Goal: Find specific fact

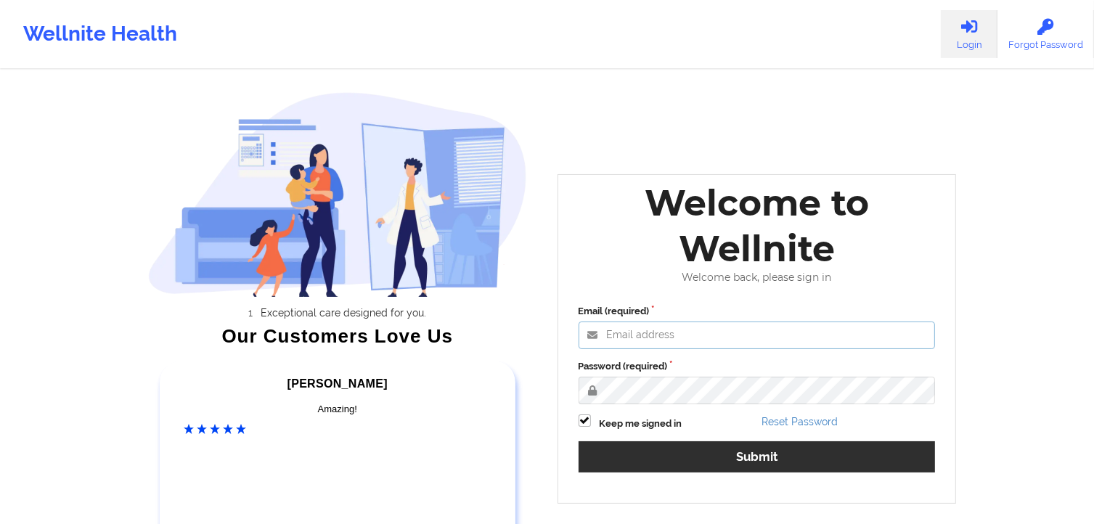
type input "[PERSON_NAME][EMAIL_ADDRESS][DOMAIN_NAME]"
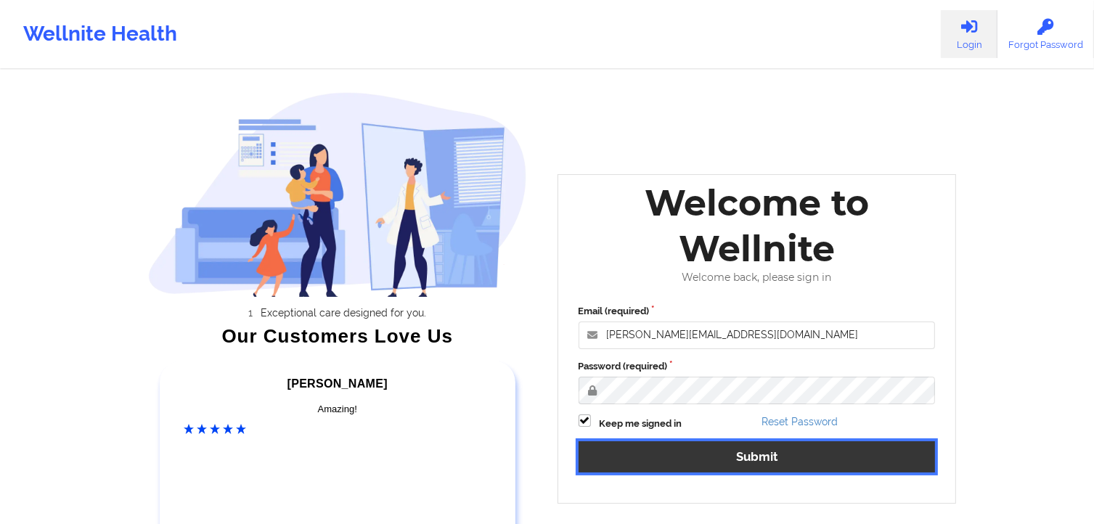
click at [828, 457] on button "Submit" at bounding box center [757, 456] width 357 height 31
click at [822, 451] on button "Submit" at bounding box center [757, 456] width 357 height 31
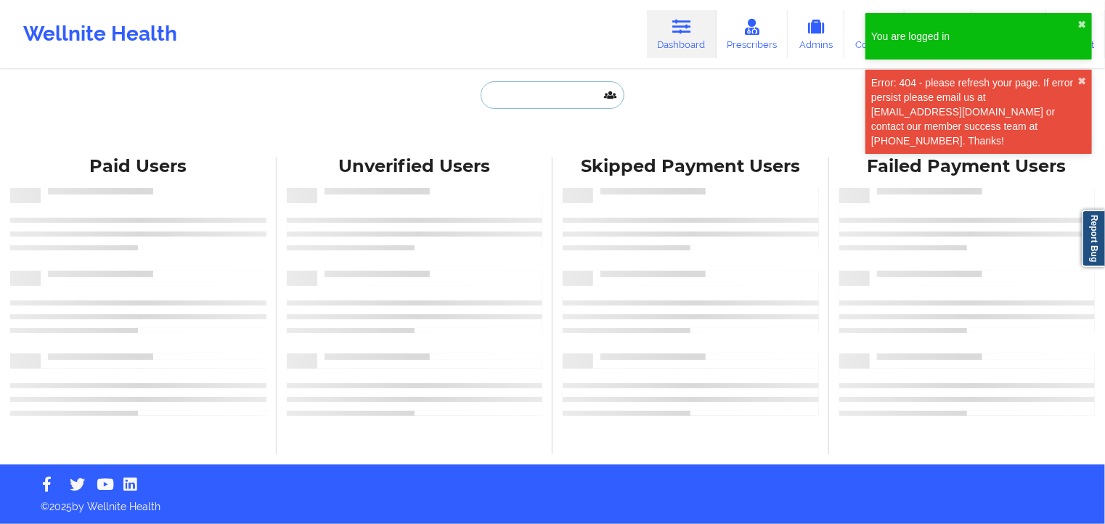
click at [524, 99] on input "text" at bounding box center [553, 95] width 144 height 28
paste input "[PERSON_NAME]"
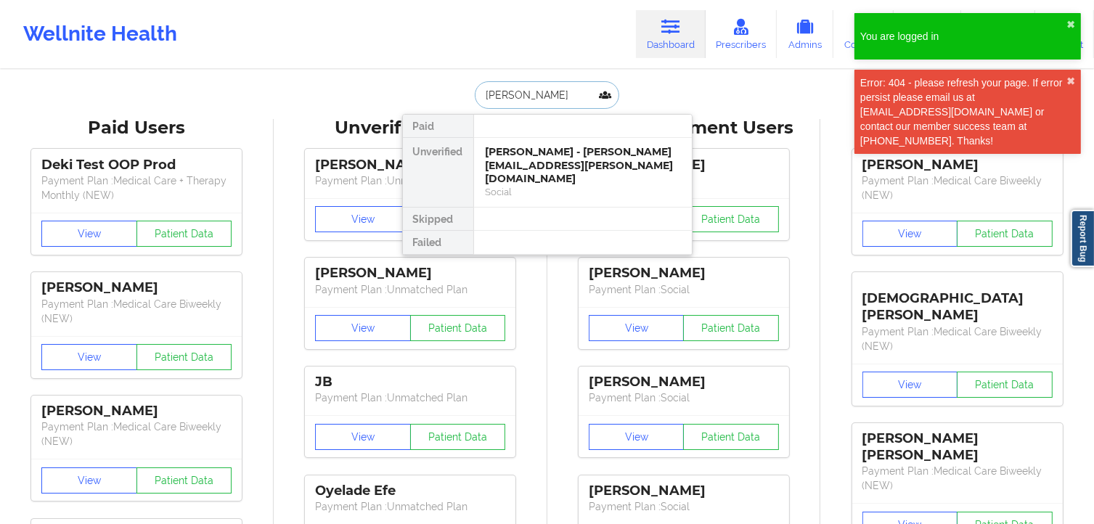
type input "[PERSON_NAME]"
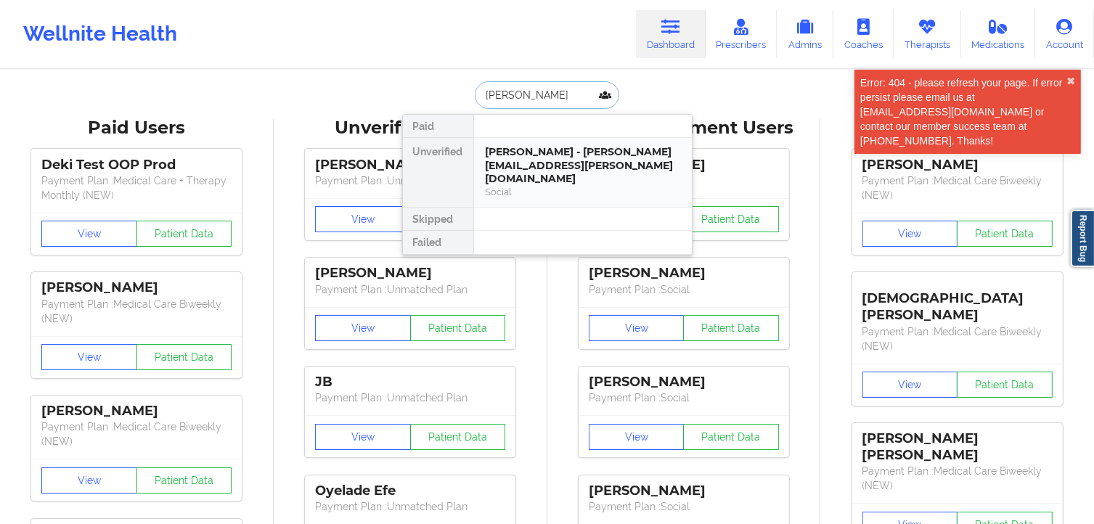
click at [569, 158] on div "[PERSON_NAME] - [PERSON_NAME][EMAIL_ADDRESS][PERSON_NAME][DOMAIN_NAME]" at bounding box center [583, 165] width 195 height 41
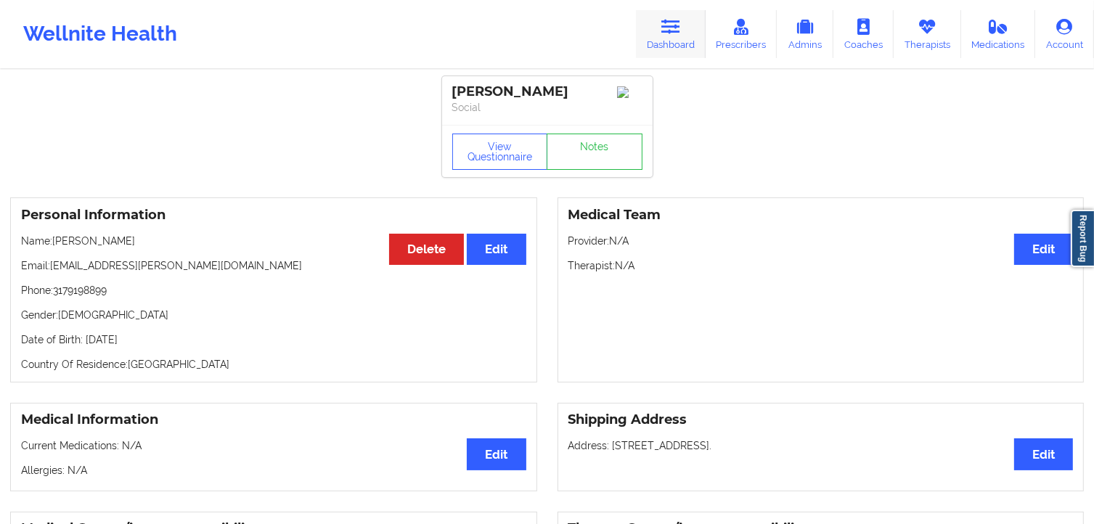
click at [683, 11] on link "Dashboard" at bounding box center [671, 34] width 70 height 48
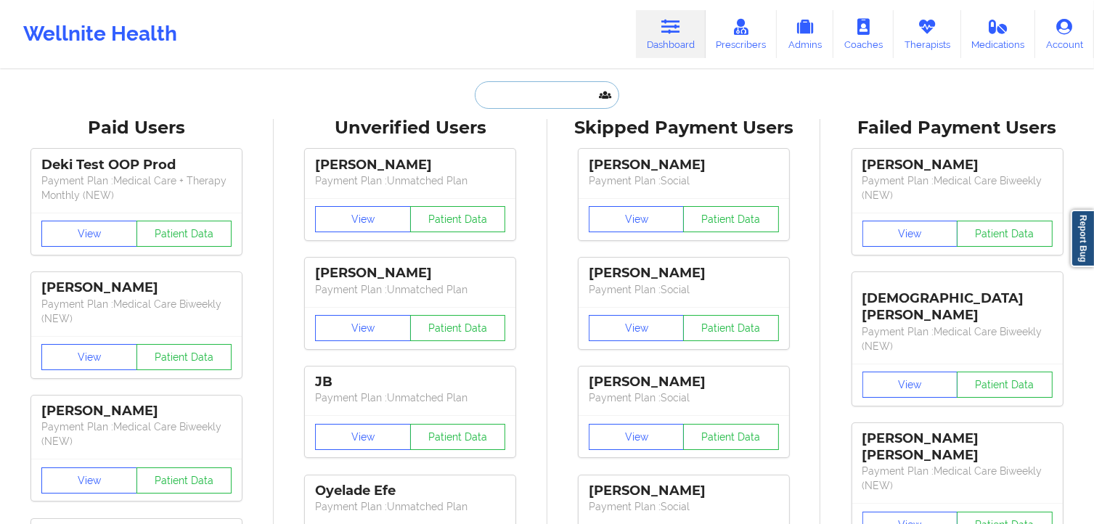
click at [508, 94] on input "text" at bounding box center [547, 95] width 144 height 28
paste input "[PERSON_NAME]"
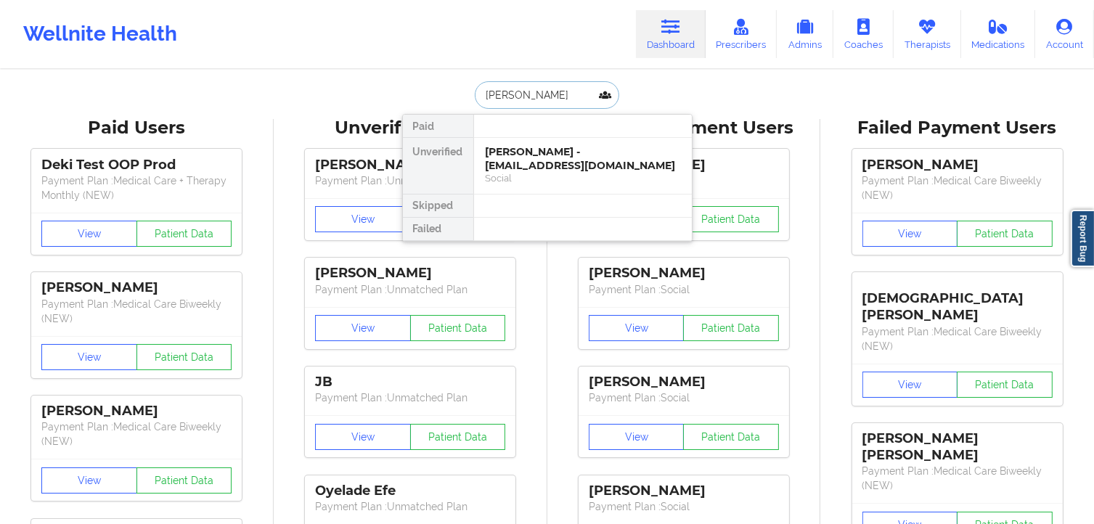
type input "[PERSON_NAME]"
click at [555, 142] on div "[PERSON_NAME] - [EMAIL_ADDRESS][DOMAIN_NAME] Social" at bounding box center [583, 166] width 218 height 56
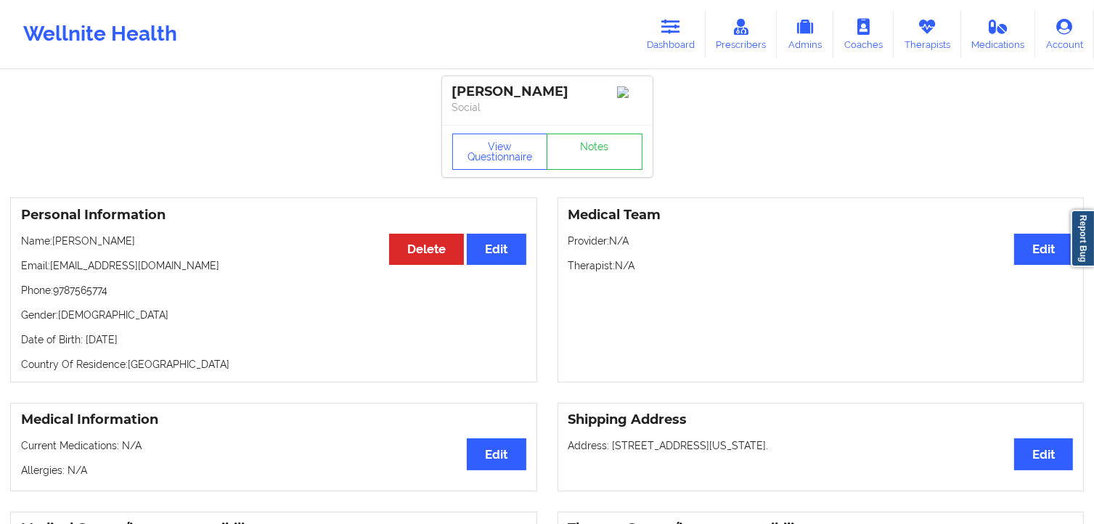
drag, startPoint x: 168, startPoint y: 342, endPoint x: 84, endPoint y: 343, distance: 84.2
click at [84, 343] on p "Date of Birth: [DEMOGRAPHIC_DATA]" at bounding box center [273, 340] width 505 height 15
copy p "[DATE]"
